Goal: Navigation & Orientation: Find specific page/section

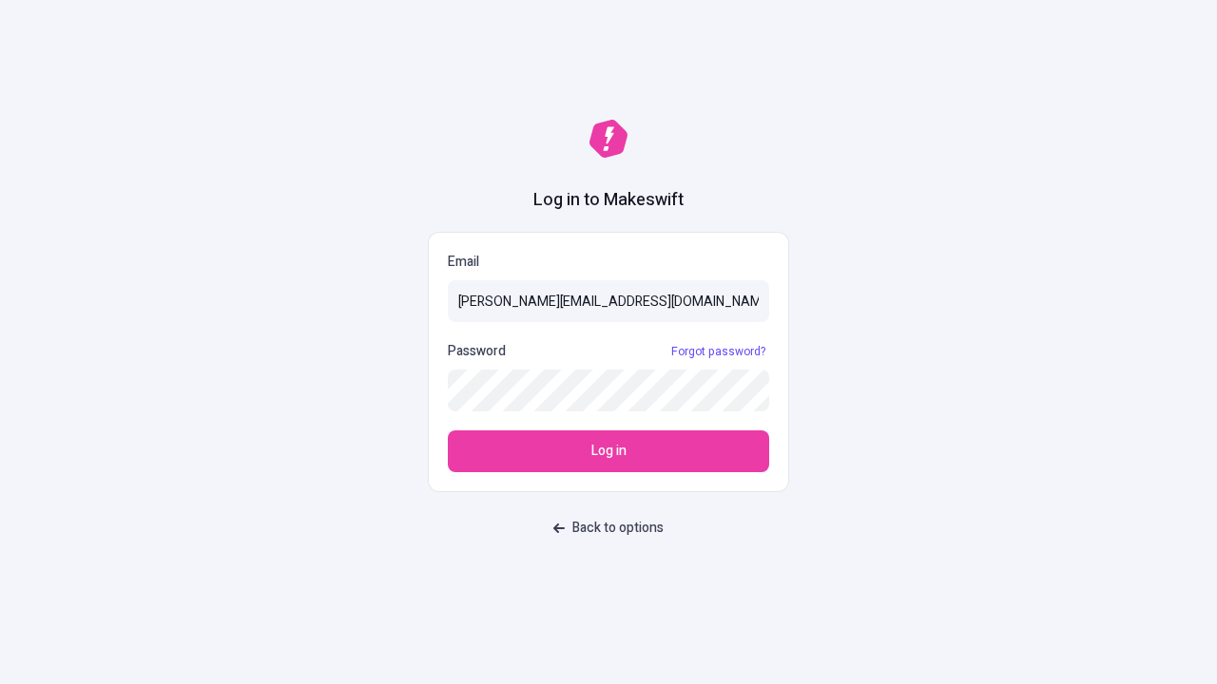
type input "[PERSON_NAME][EMAIL_ADDRESS][DOMAIN_NAME]"
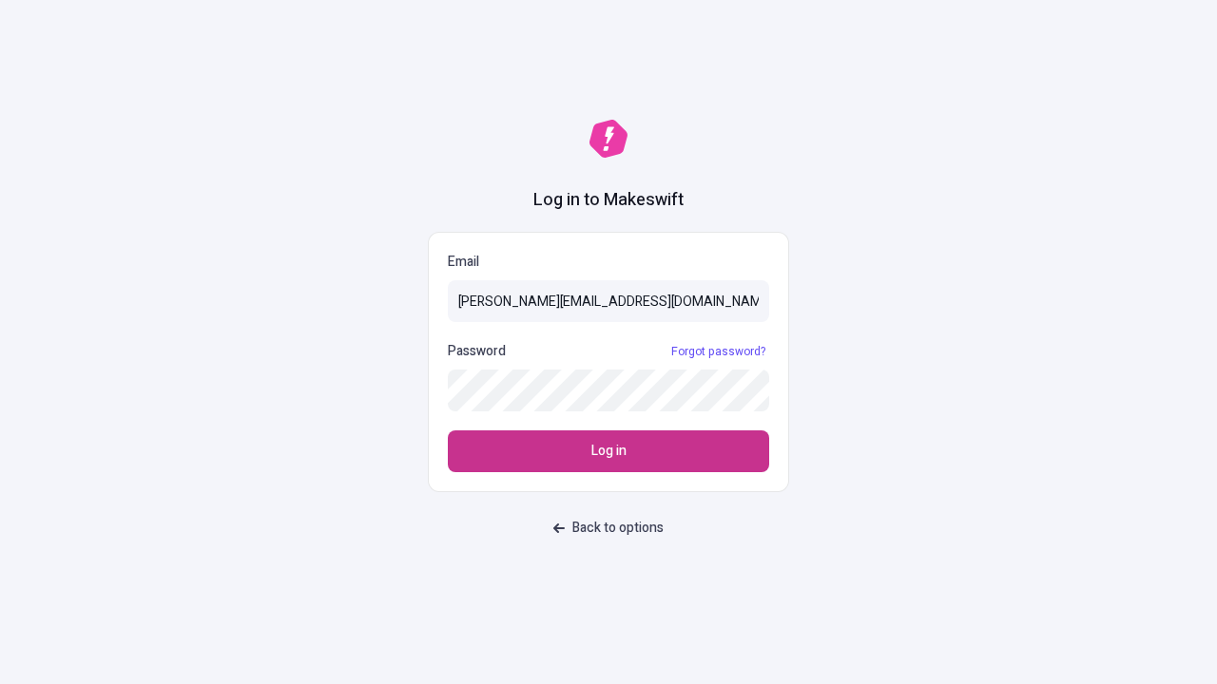
click at [608, 452] on span "Log in" at bounding box center [608, 451] width 35 height 21
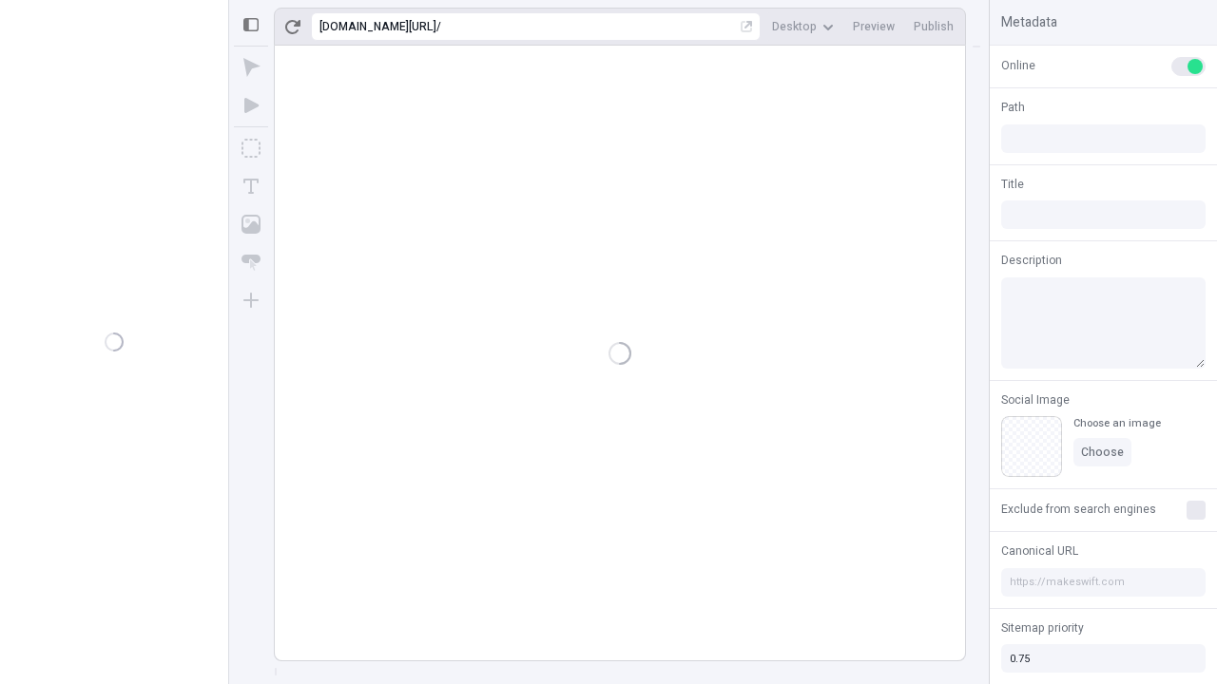
type input "/deep-link-taceo"
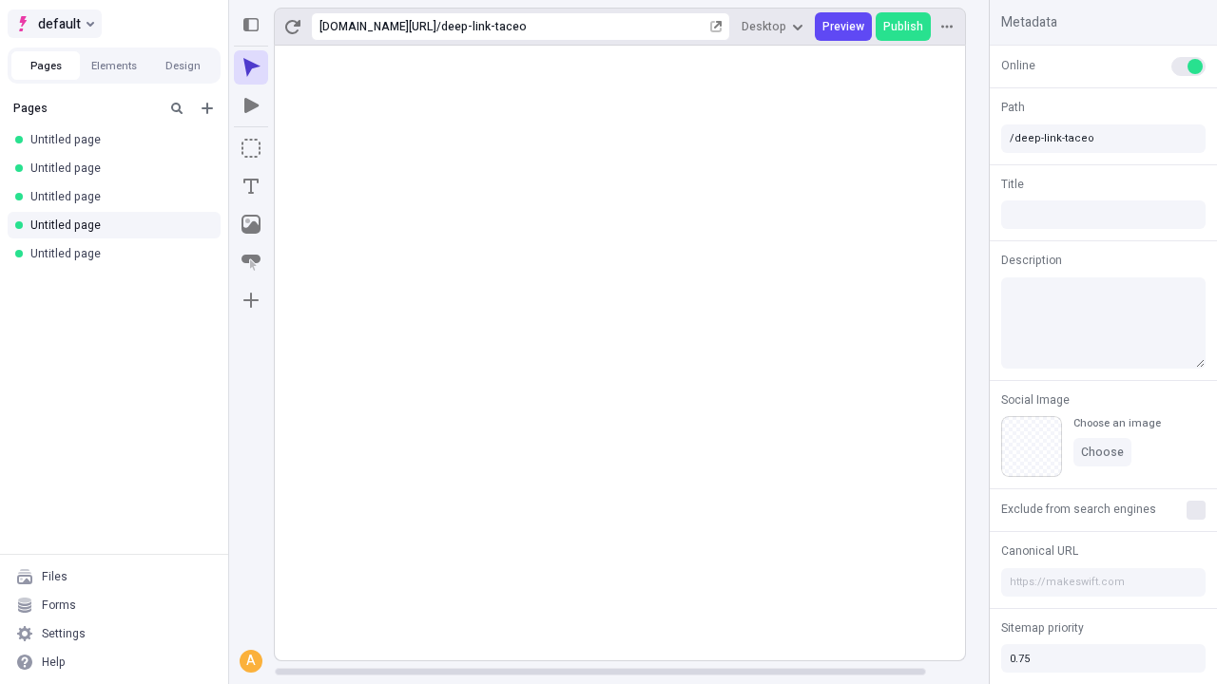
click at [53, 24] on span "default" at bounding box center [59, 23] width 43 height 23
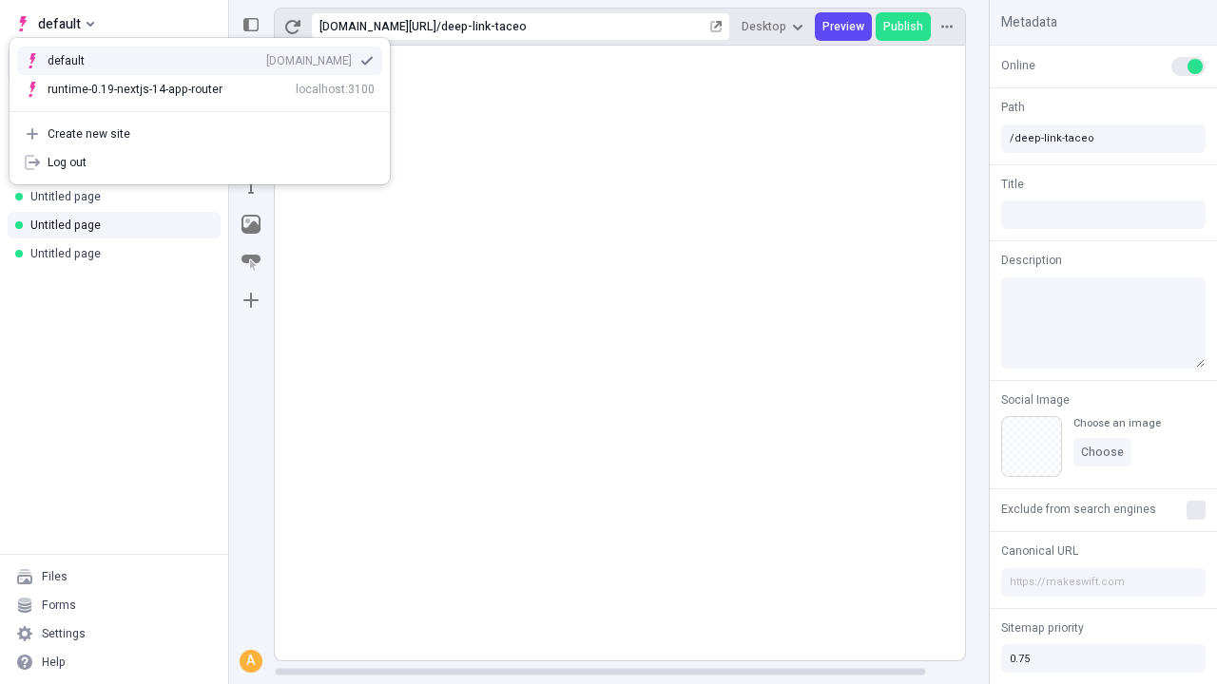
click at [266, 57] on div "qee9k4dy7d.staging.makeswift.site" at bounding box center [309, 60] width 86 height 15
click at [207, 108] on icon "Add new" at bounding box center [207, 108] width 11 height 11
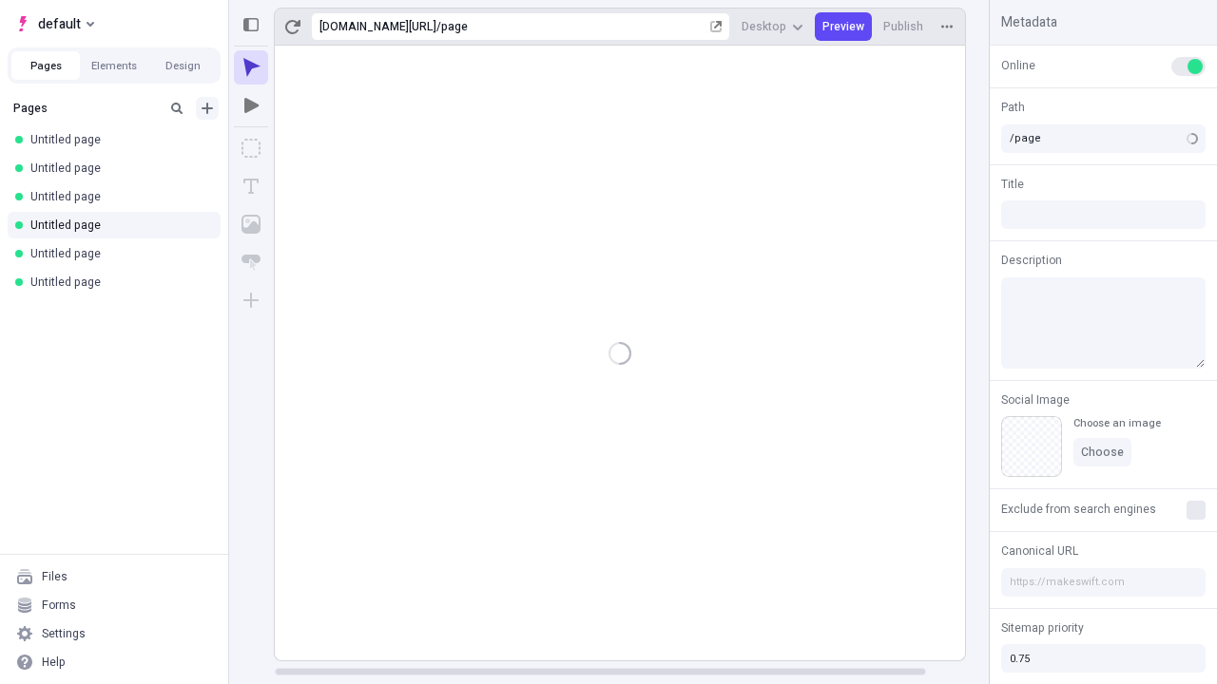
type input "/deep-link-astrum"
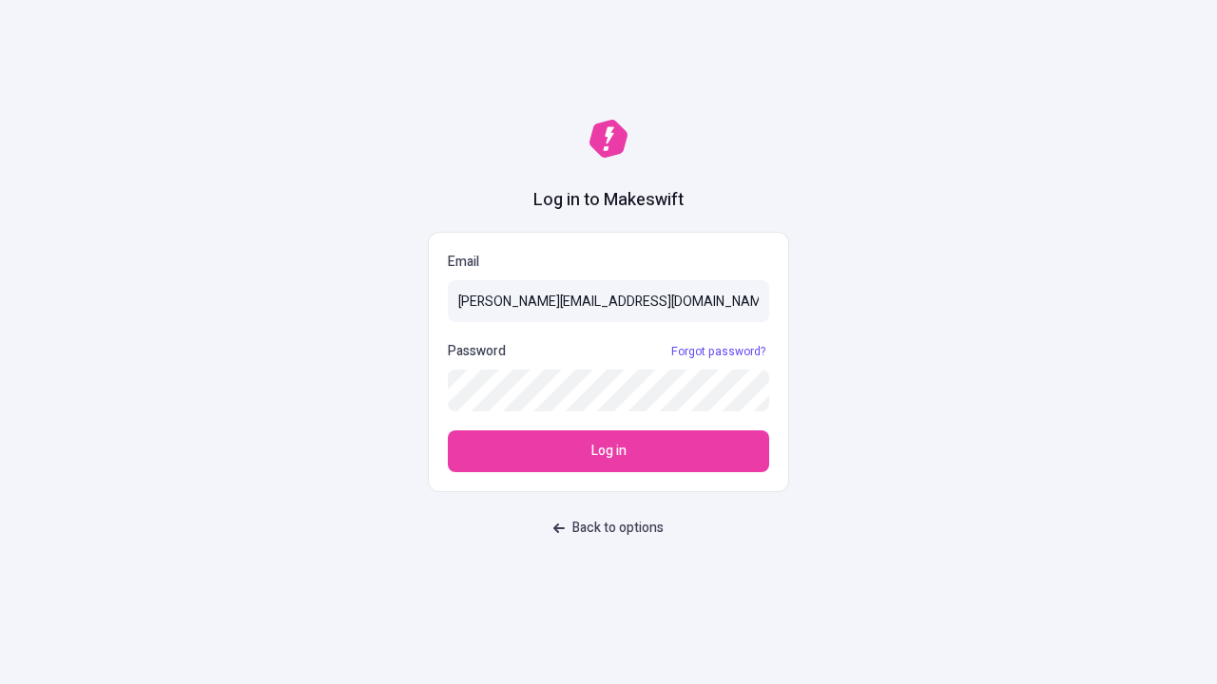
type input "[PERSON_NAME][EMAIL_ADDRESS][DOMAIN_NAME]"
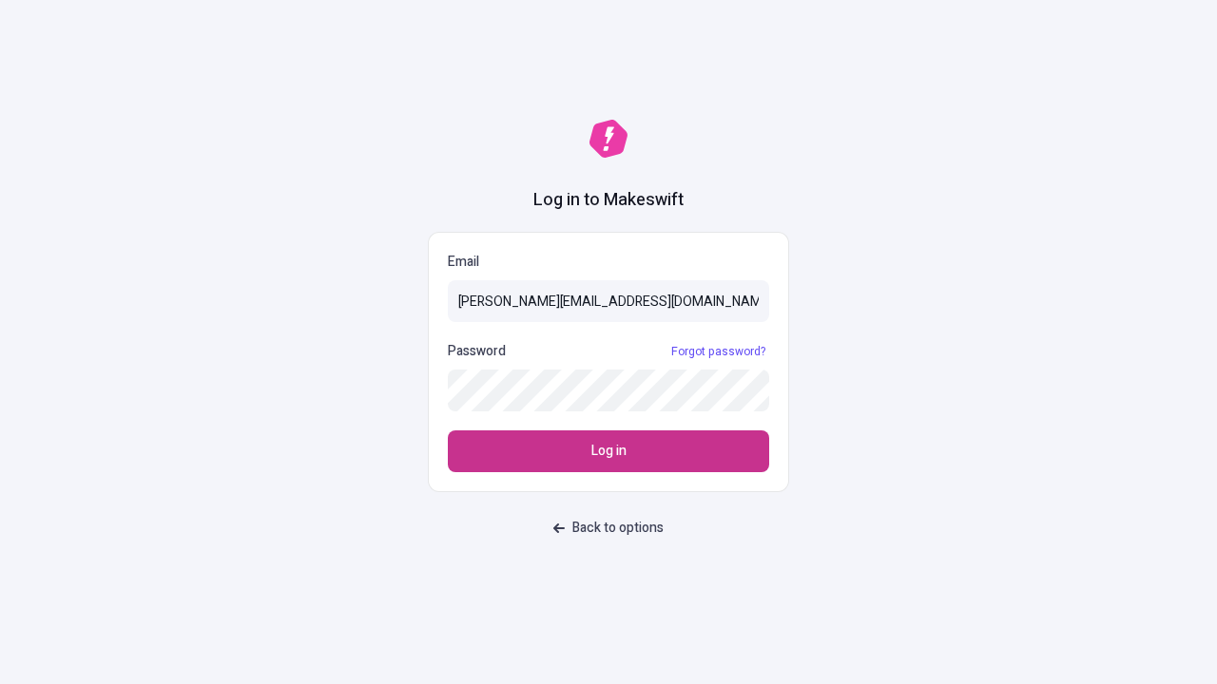
click at [608, 452] on span "Log in" at bounding box center [608, 451] width 35 height 21
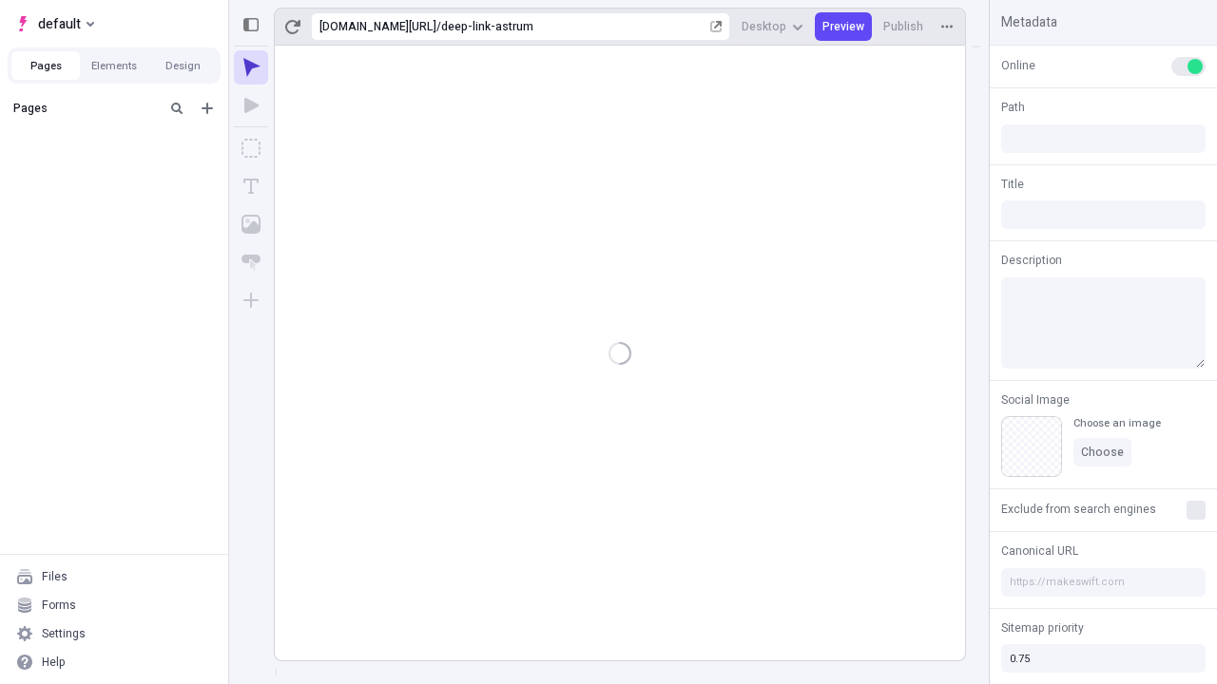
type input "/deep-link-astrum"
